Goal: Information Seeking & Learning: Understand process/instructions

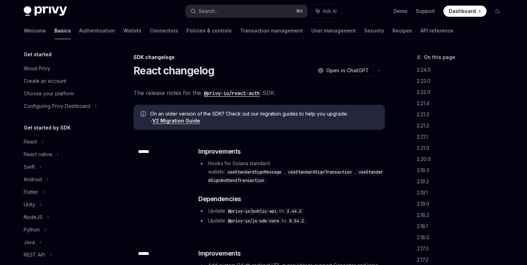
scroll to position [151, 0]
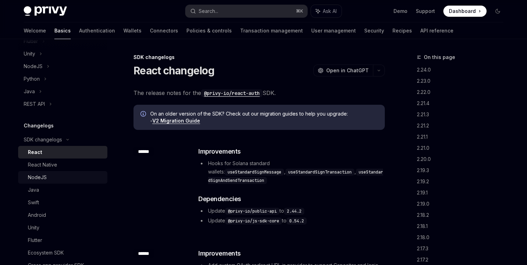
click at [45, 175] on div "NodeJS" at bounding box center [37, 177] width 19 height 8
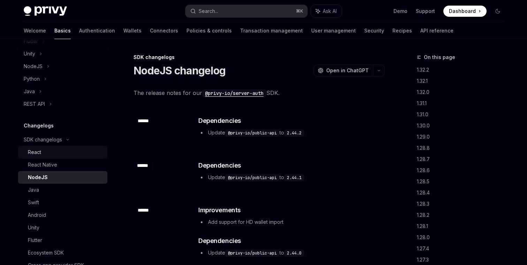
click at [45, 155] on div "React" at bounding box center [65, 152] width 75 height 8
type textarea "*"
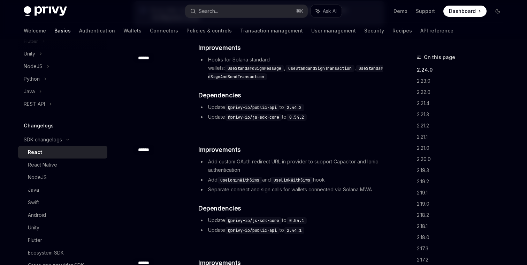
scroll to position [103, 0]
click at [248, 177] on code "useLoginWithSiws" at bounding box center [240, 180] width 45 height 7
copy code "useLoginWithSiws"
click at [222, 185] on li "Separate connect and sign calls for wallets connected via Solana MWA" at bounding box center [291, 189] width 186 height 8
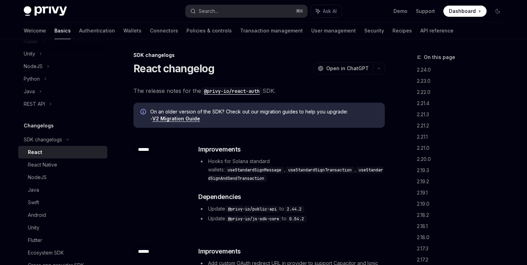
scroll to position [0, 0]
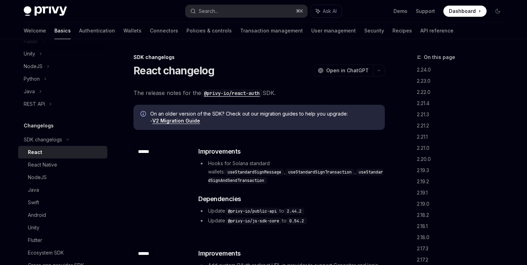
click at [241, 3] on div "Privy Docs home page Search... ⌘ K Ask AI Demo Support Dashboard Dashboard Sear…" at bounding box center [264, 11] width 480 height 22
click at [234, 15] on button "Search... ⌘ K" at bounding box center [246, 11] width 122 height 13
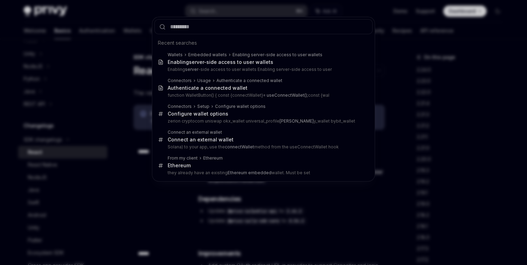
type input "**********"
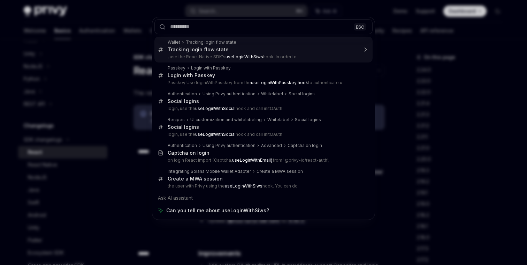
type textarea "*"
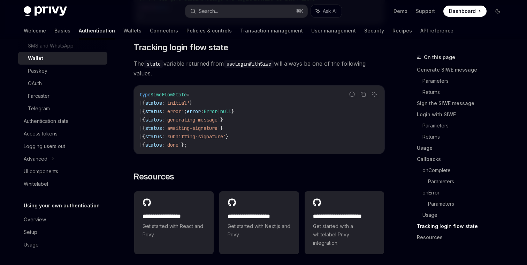
scroll to position [1717, 0]
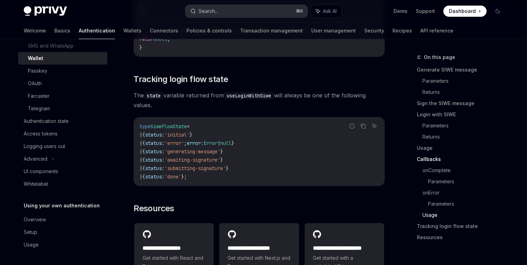
click at [239, 9] on button "Search... ⌘ K" at bounding box center [246, 11] width 122 height 13
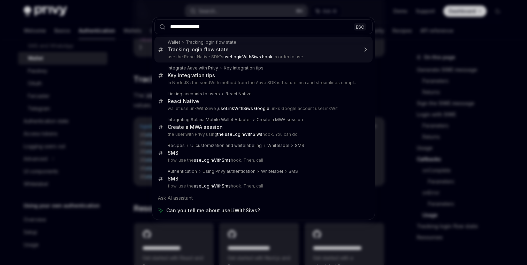
type input "**********"
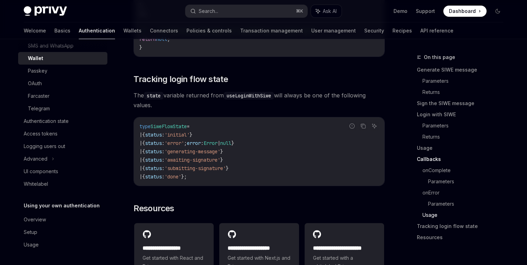
type textarea "*"
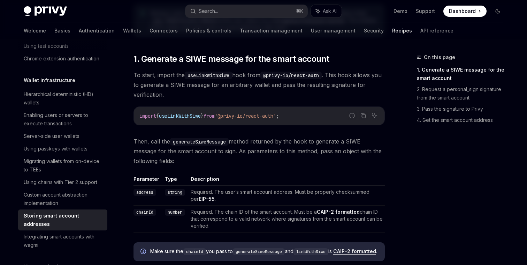
click at [185, 115] on span "useLinkWithSiwe" at bounding box center [180, 116] width 42 height 6
copy span "useLinkWithSiwe"
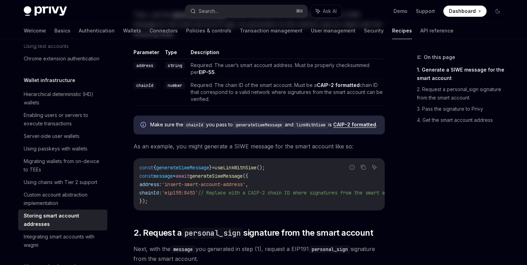
scroll to position [0, 0]
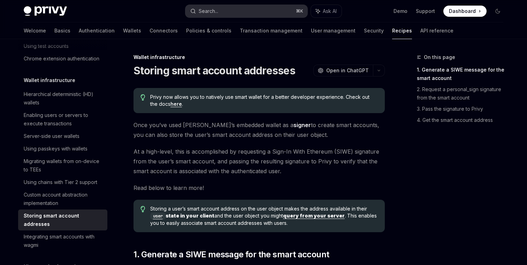
click at [237, 8] on button "Search... ⌘ K" at bounding box center [246, 11] width 122 height 13
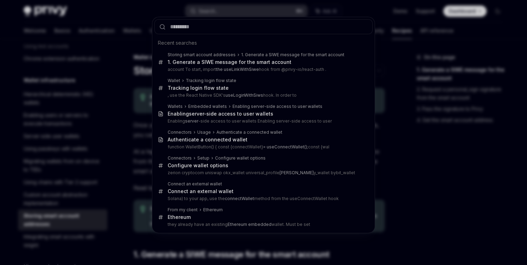
type input "**********"
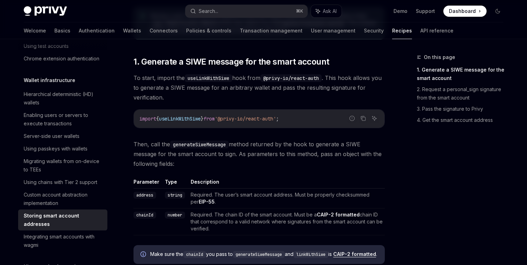
scroll to position [195, 0]
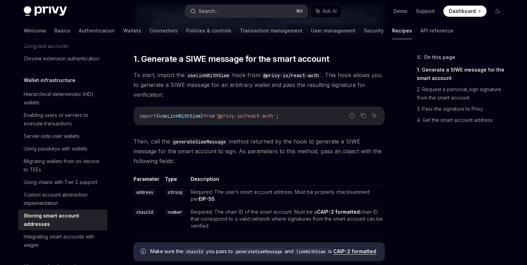
click at [231, 13] on button "Search... ⌘ K" at bounding box center [246, 11] width 122 height 13
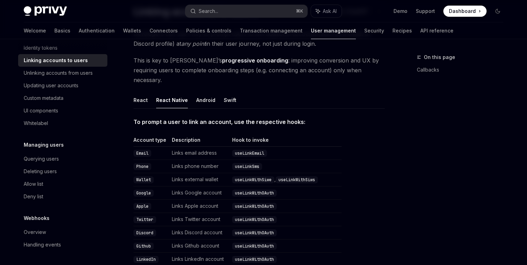
scroll to position [54, 0]
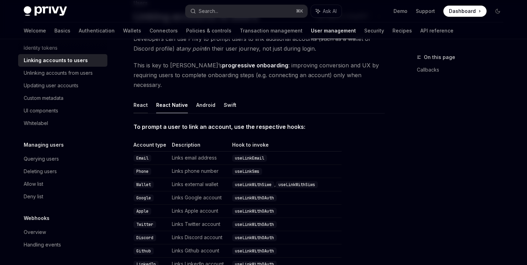
click at [143, 97] on button "React" at bounding box center [141, 105] width 14 height 16
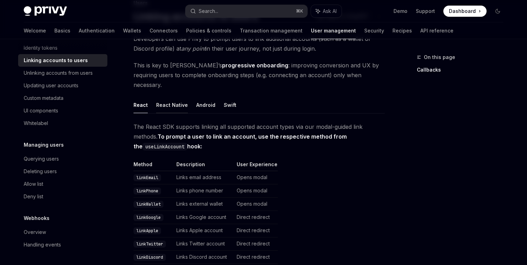
click at [171, 98] on button "React Native" at bounding box center [172, 105] width 32 height 16
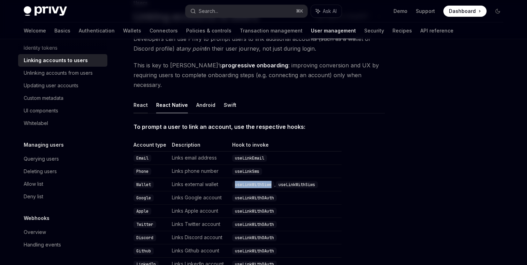
click at [137, 98] on button "React" at bounding box center [141, 105] width 14 height 16
type textarea "*"
